Goal: Navigation & Orientation: Understand site structure

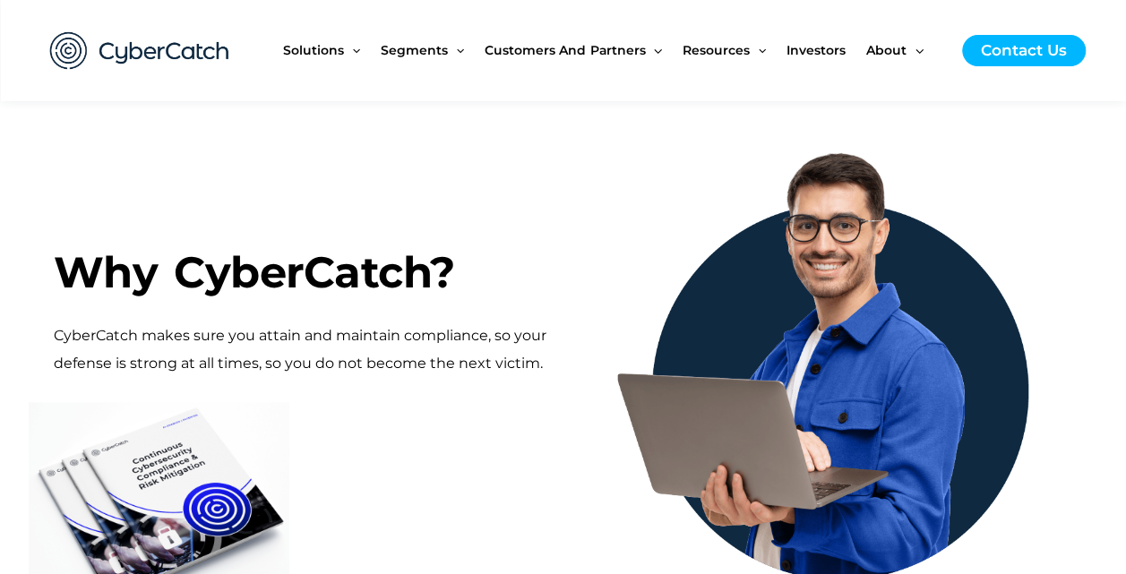
scroll to position [932, 0]
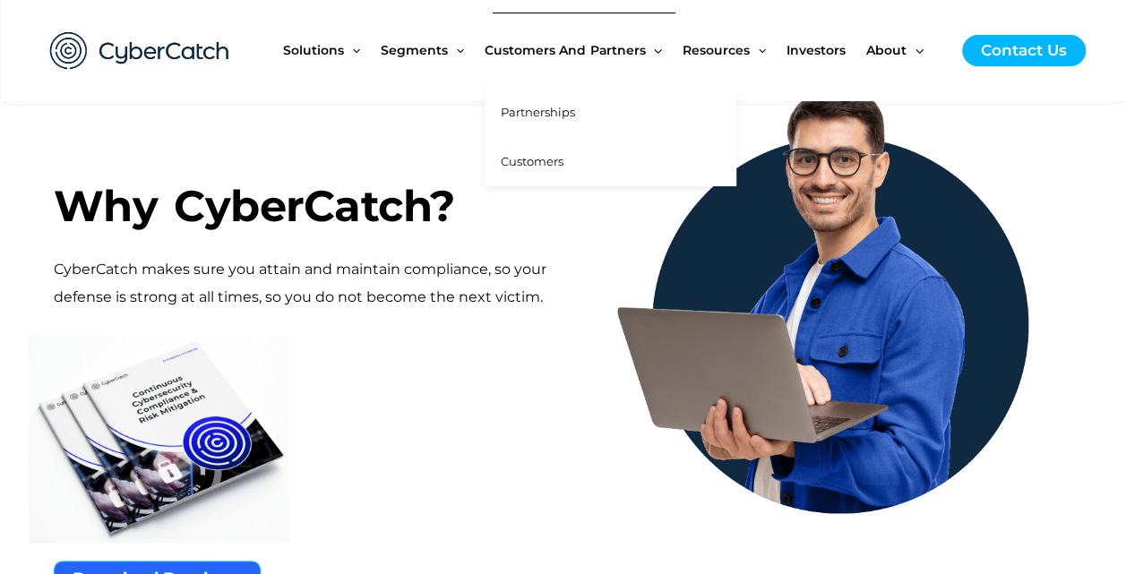
click at [536, 161] on span "Customers" at bounding box center [532, 161] width 63 height 14
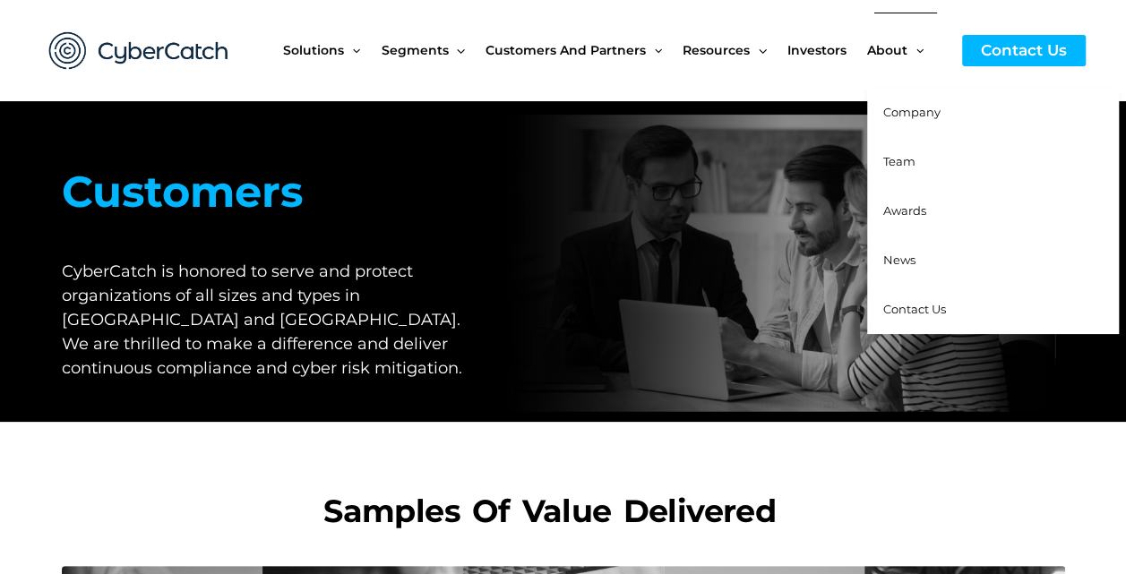
click at [906, 159] on span "Team" at bounding box center [899, 161] width 32 height 14
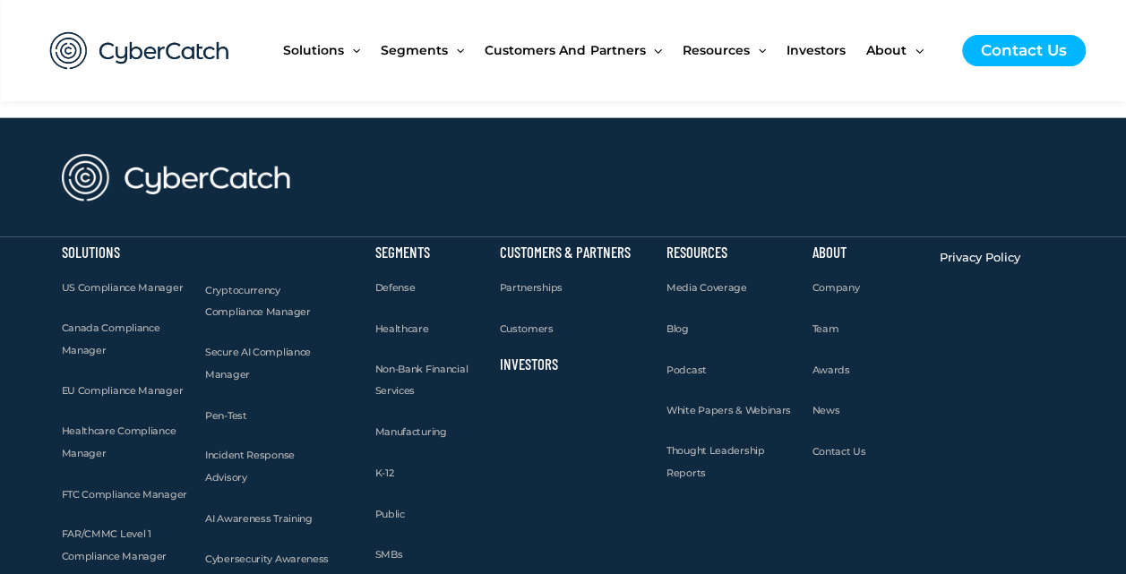
scroll to position [2042, 0]
